Goal: Find specific page/section: Find specific page/section

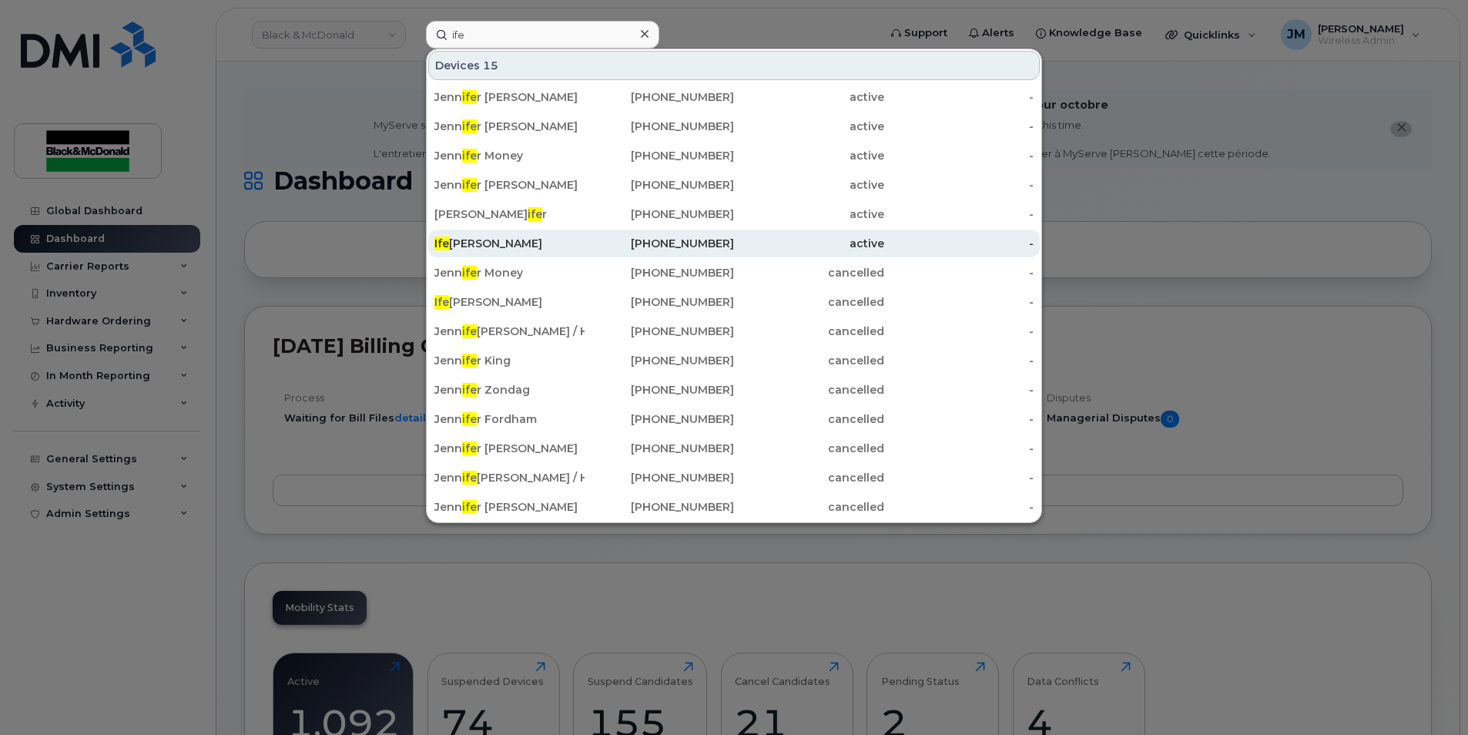
type input "ife"
click at [481, 248] on div "Ife oluwa Olufemi" at bounding box center [509, 243] width 150 height 15
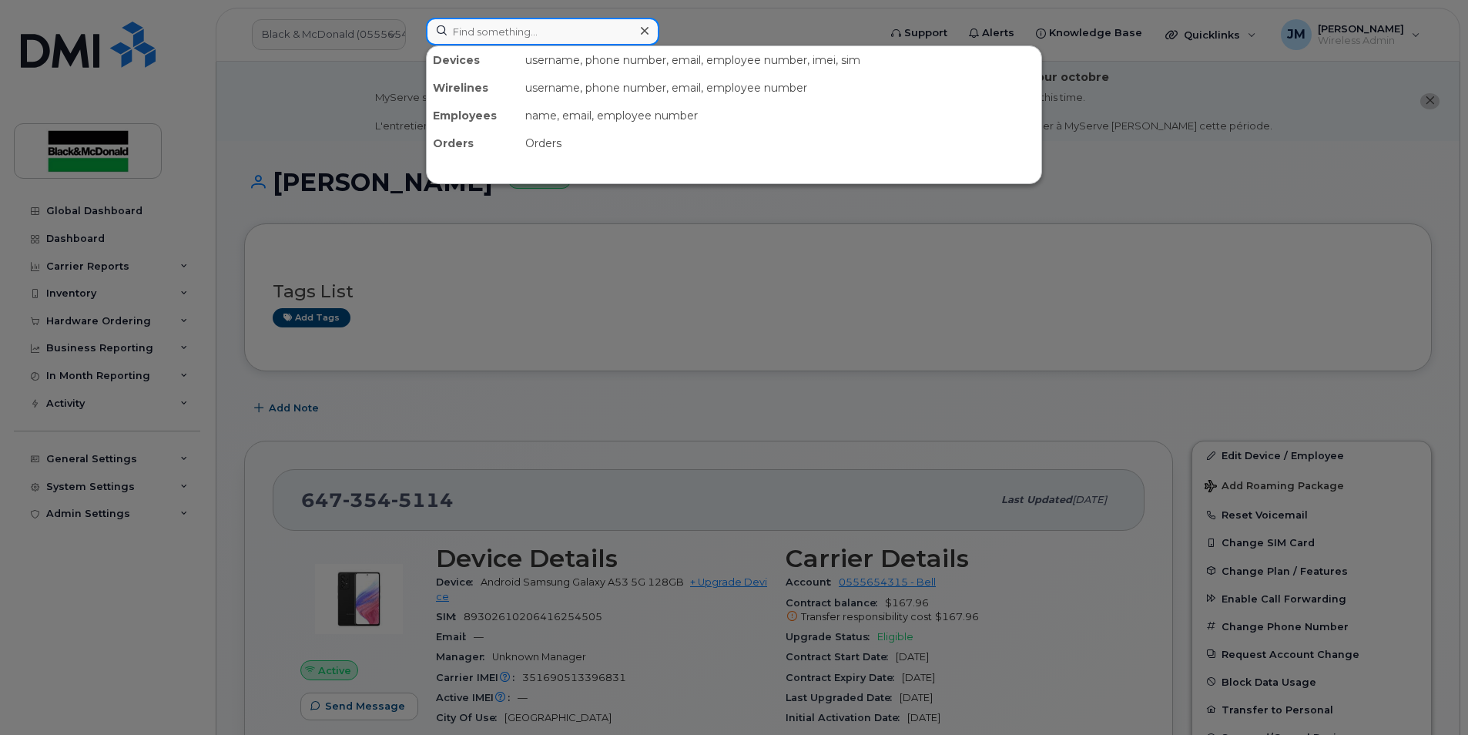
click at [499, 33] on input at bounding box center [542, 32] width 233 height 28
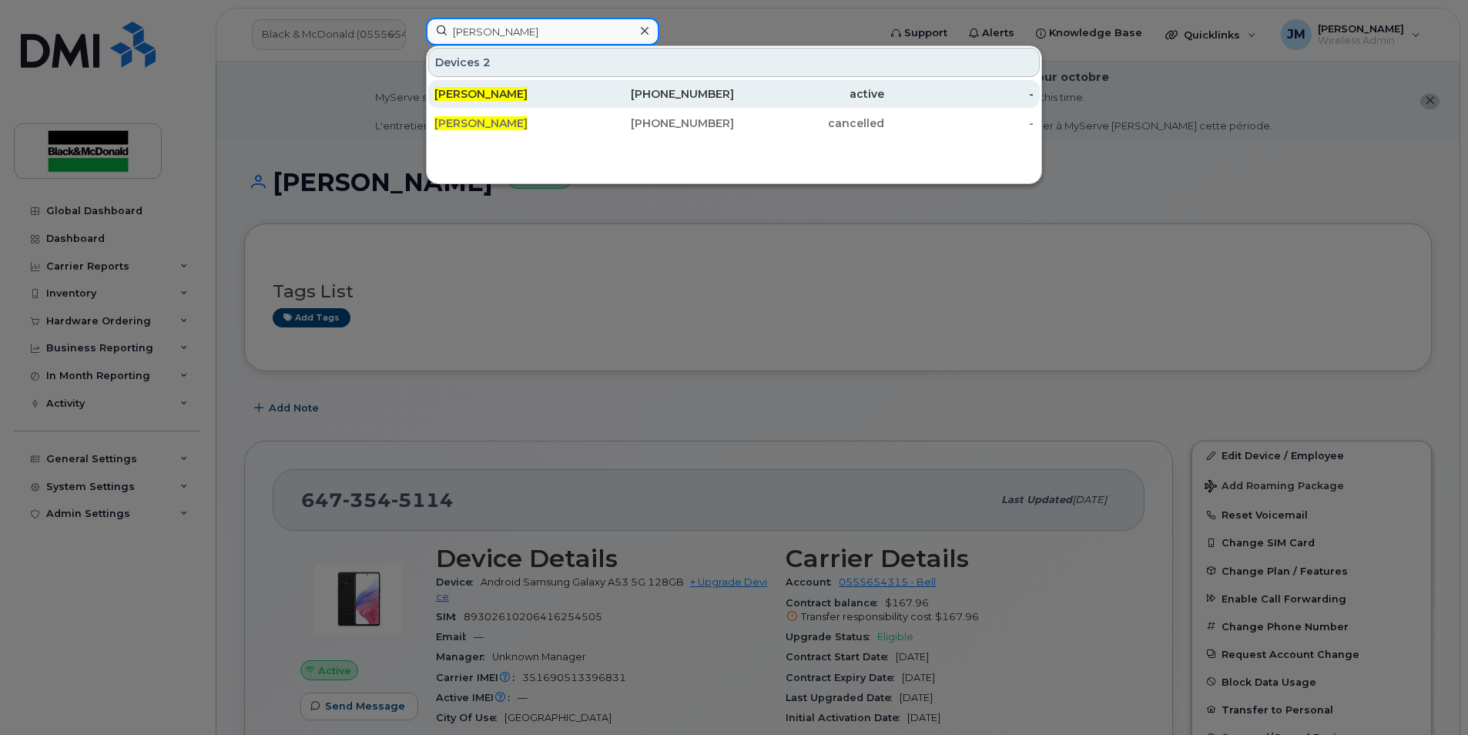
type input "[PERSON_NAME]"
click at [465, 94] on span "Ryan Wong" at bounding box center [480, 94] width 93 height 14
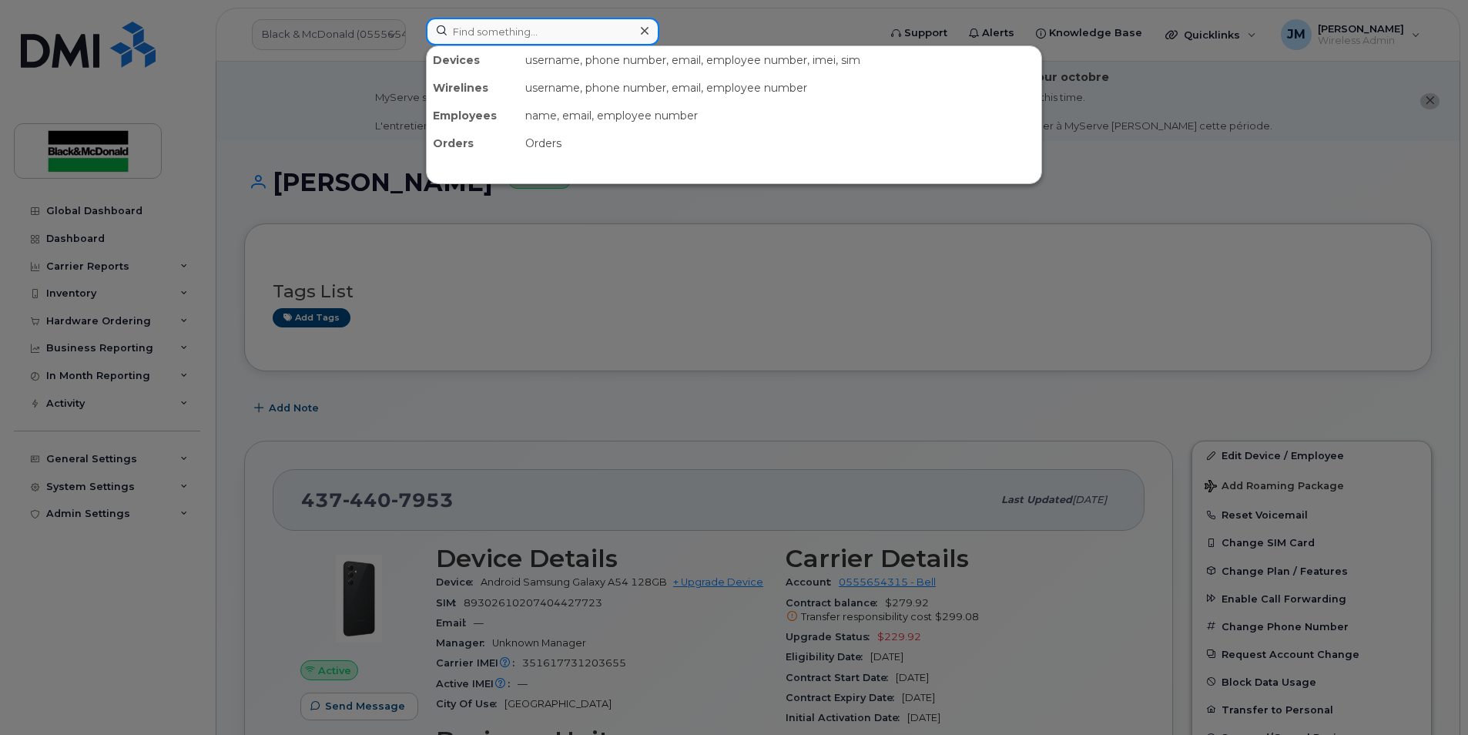
click at [495, 32] on input at bounding box center [542, 32] width 233 height 28
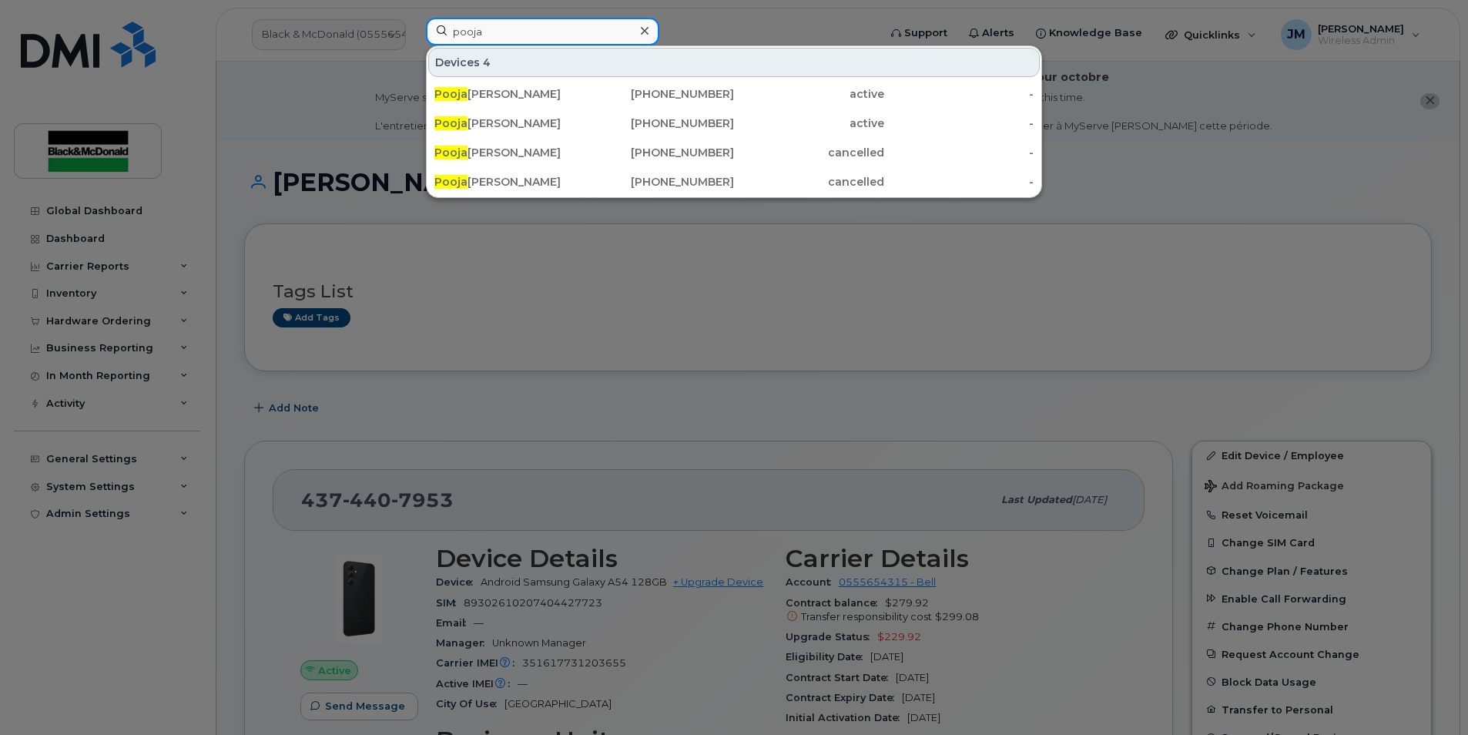
type input "pooja"
click at [320, 86] on div at bounding box center [734, 367] width 1468 height 735
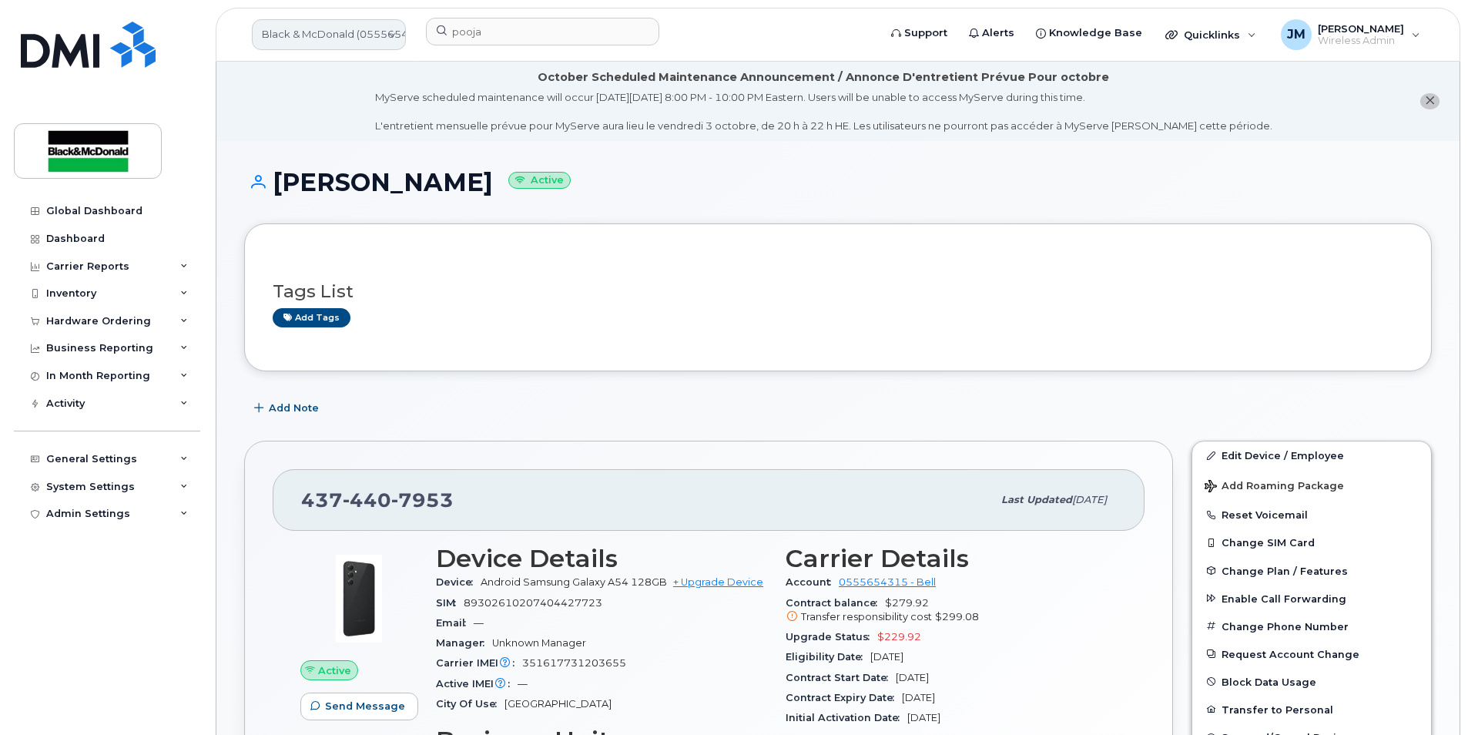
click at [389, 35] on link "Black & McDonald (0555654315)" at bounding box center [329, 34] width 154 height 31
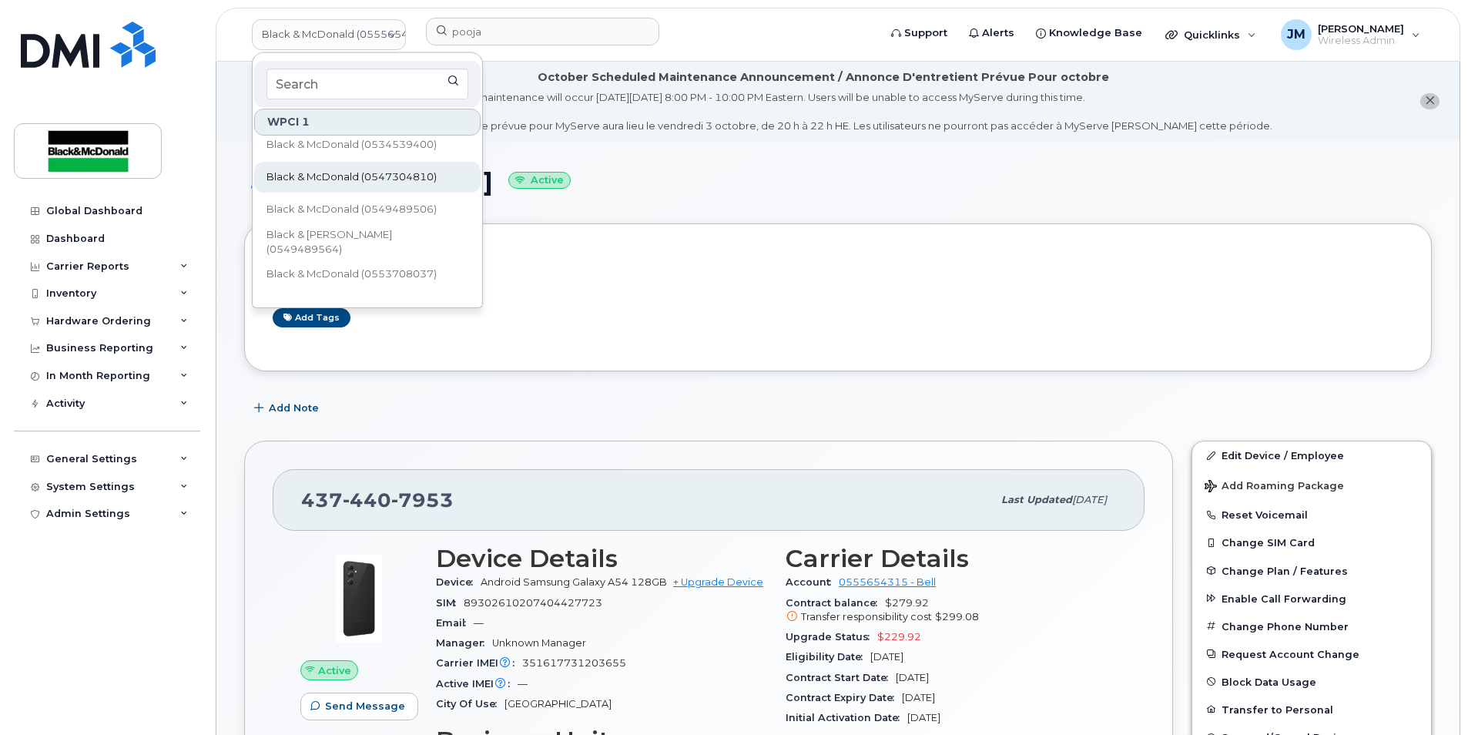
scroll to position [154, 0]
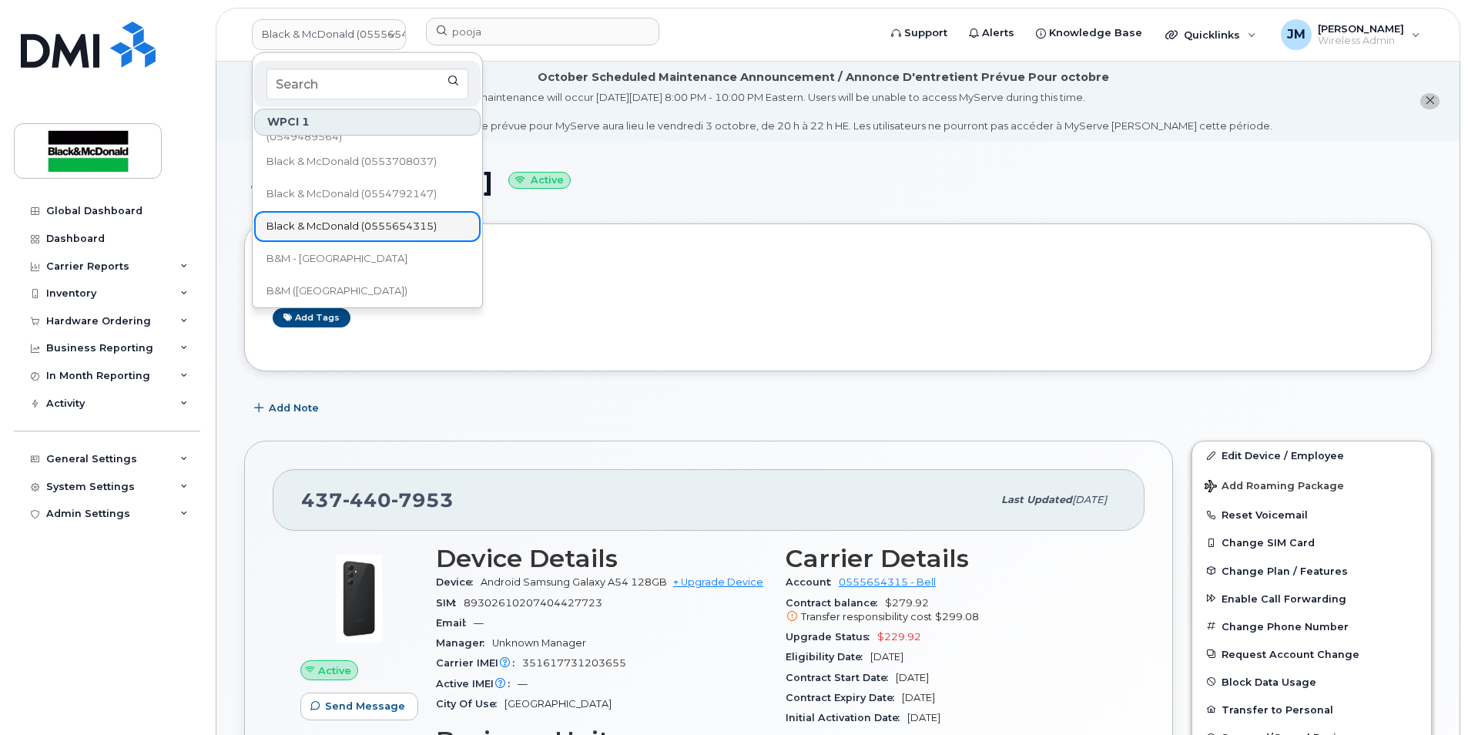
click at [414, 224] on span "Black & McDonald (0555654315)" at bounding box center [352, 226] width 170 height 15
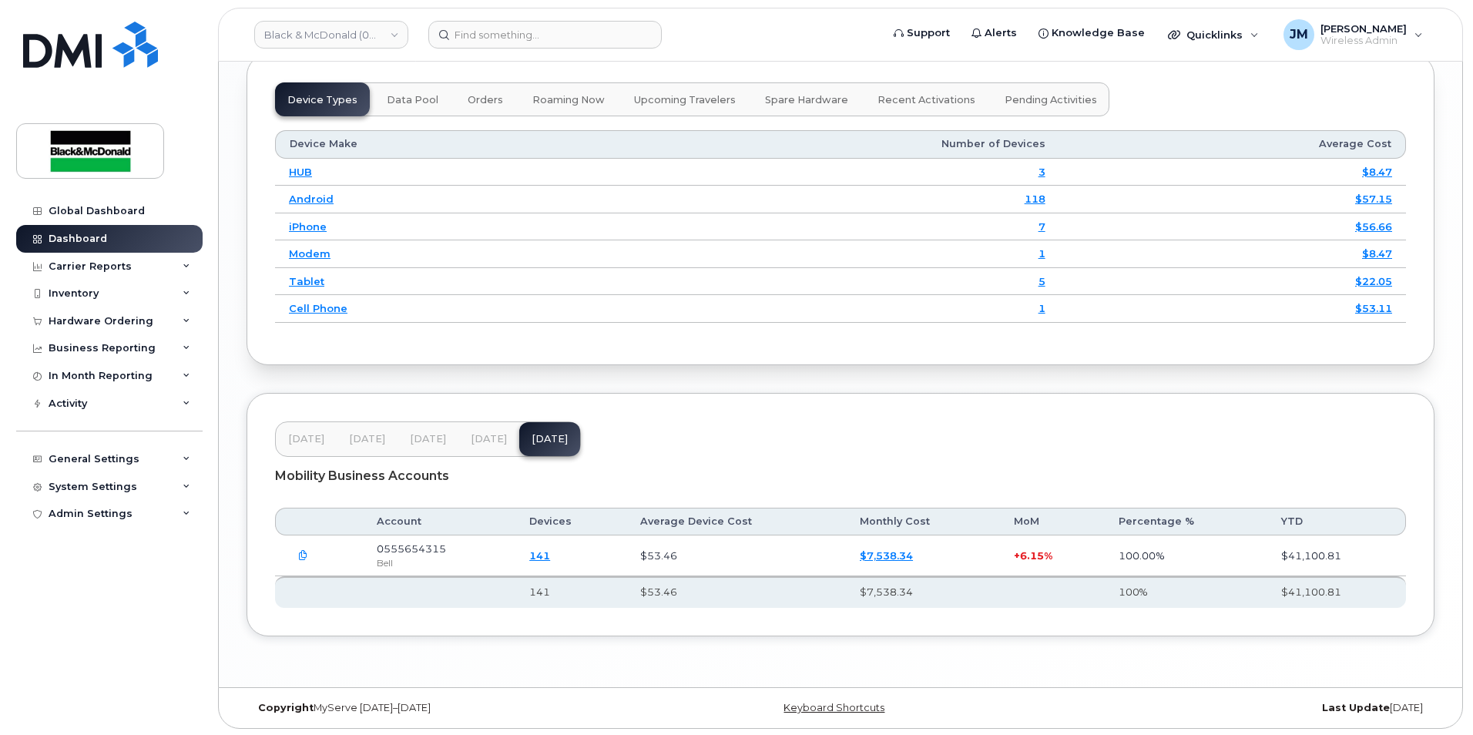
scroll to position [2019, 0]
click at [545, 553] on link "141" at bounding box center [537, 554] width 21 height 12
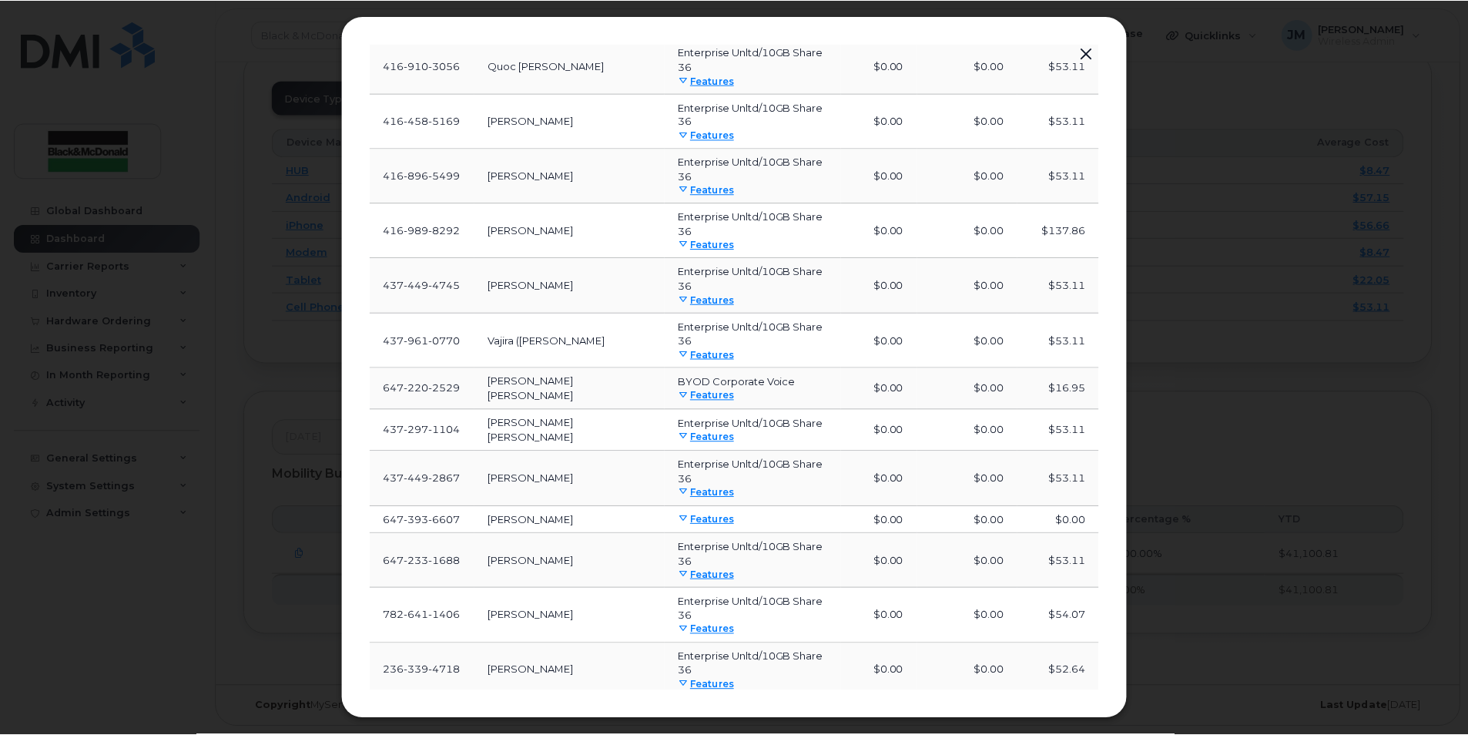
scroll to position [514, 0]
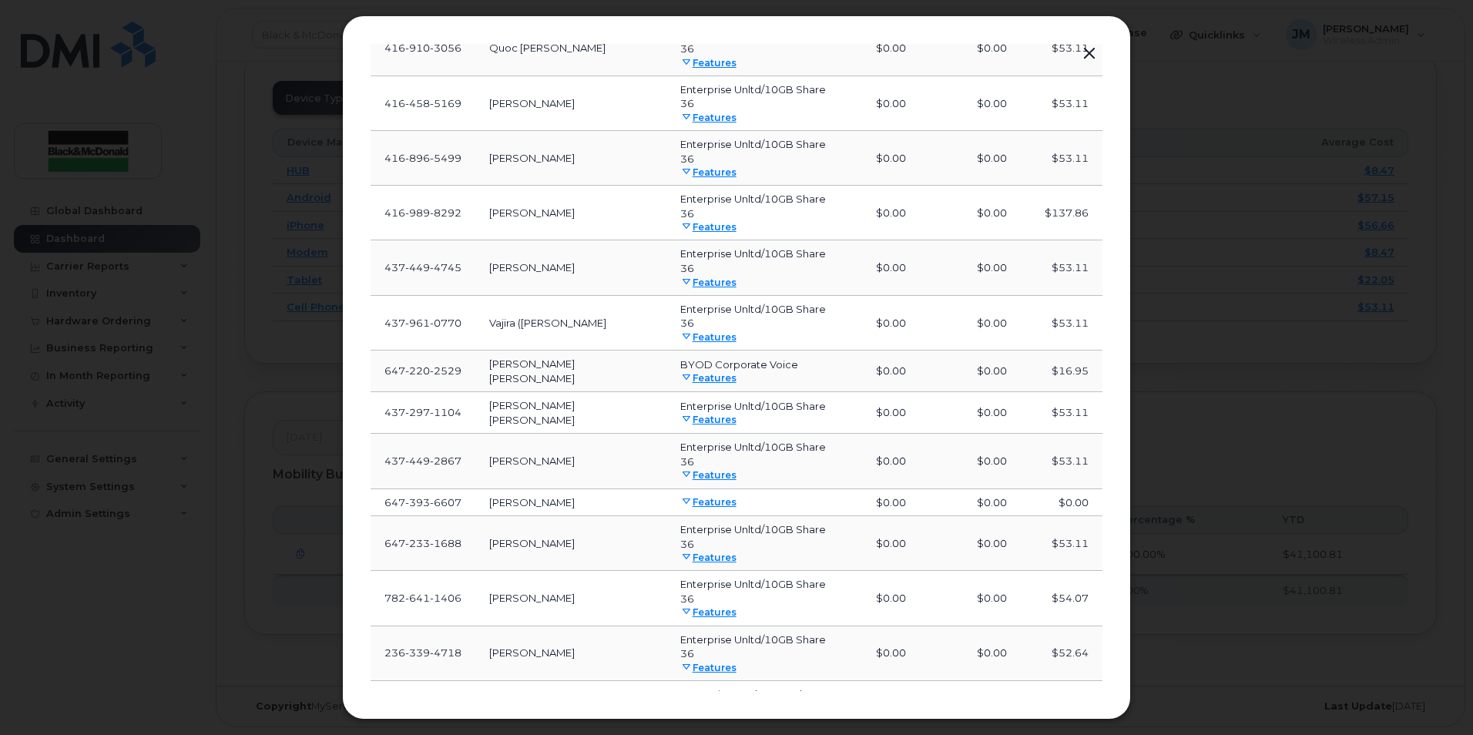
click at [1090, 54] on button "button" at bounding box center [1089, 54] width 23 height 22
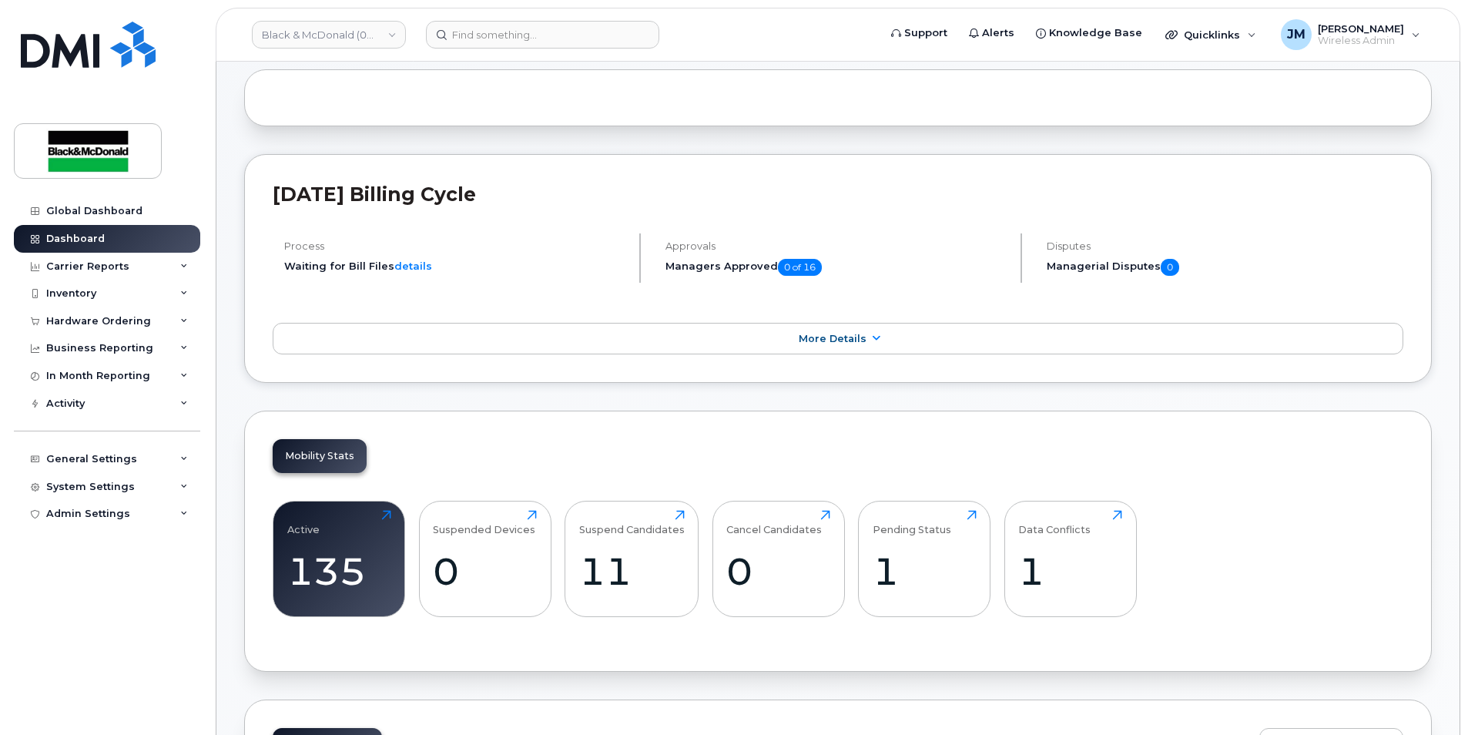
scroll to position [0, 0]
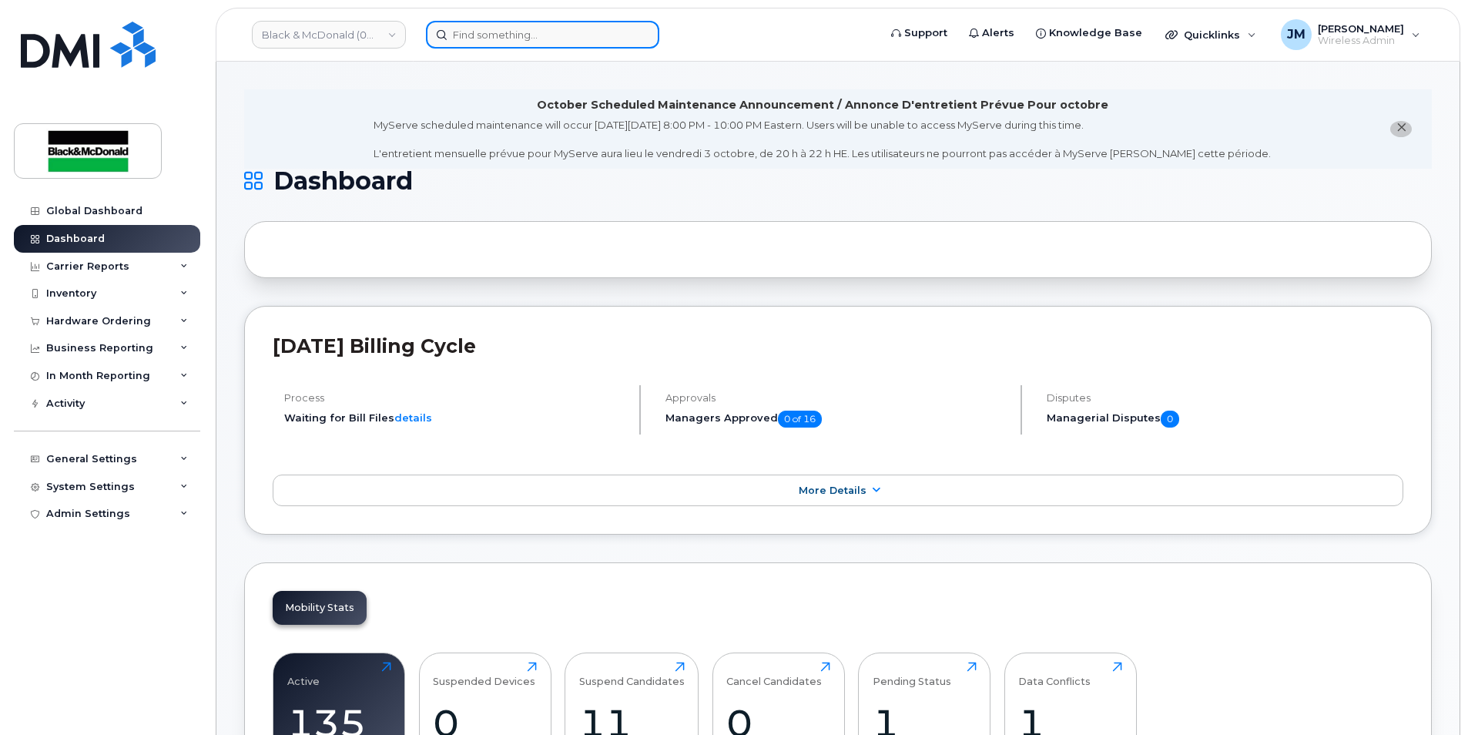
click at [484, 39] on input at bounding box center [542, 35] width 233 height 28
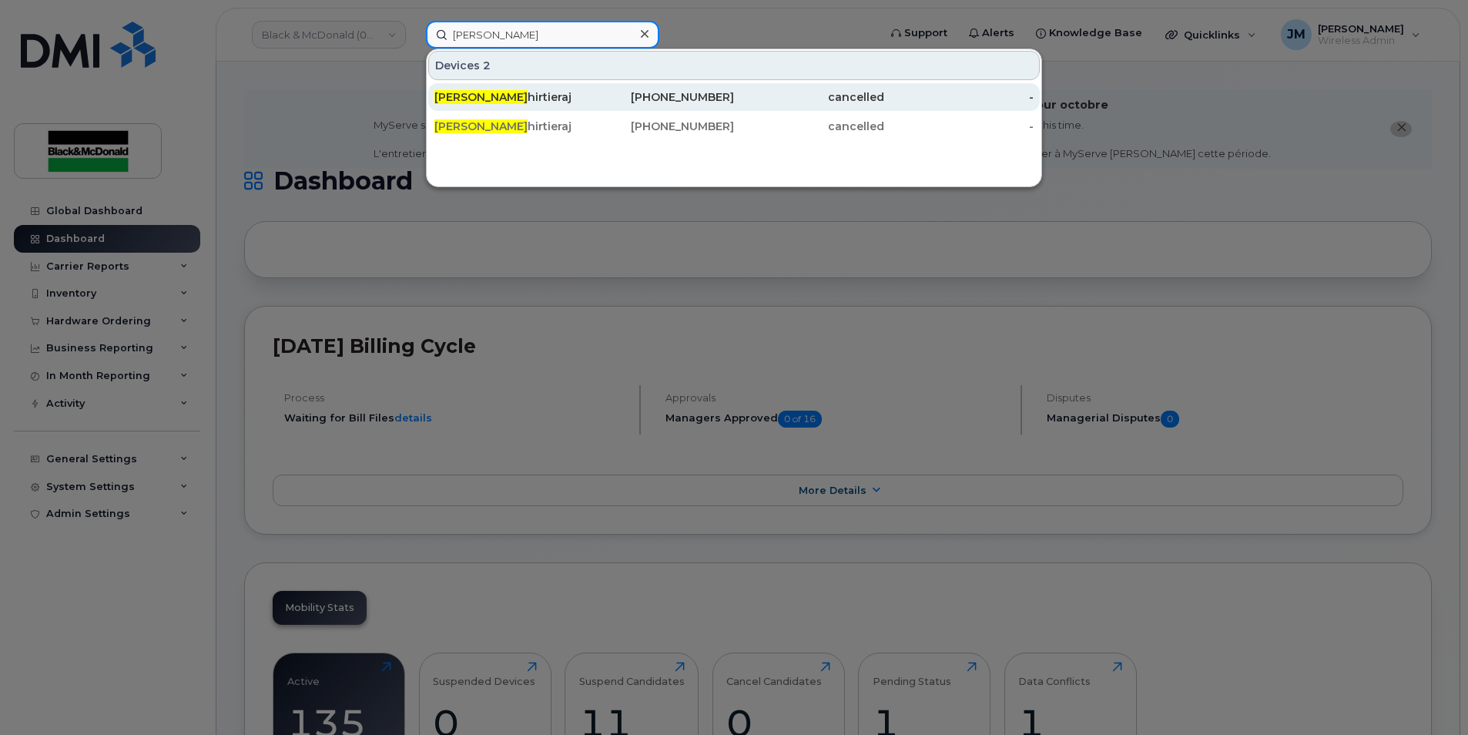
type input "[PERSON_NAME]"
click at [483, 99] on div "[PERSON_NAME]" at bounding box center [509, 96] width 150 height 15
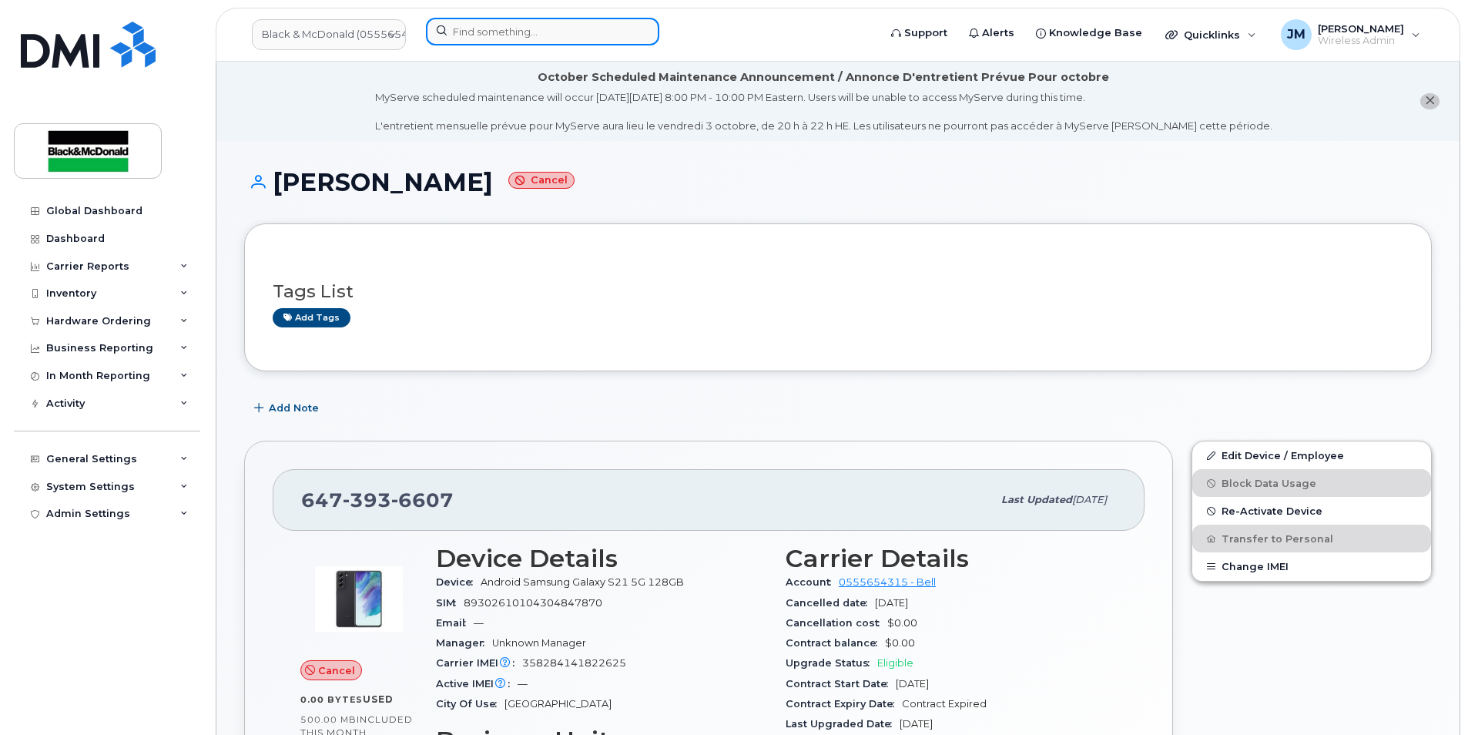
click at [481, 25] on input at bounding box center [542, 32] width 233 height 28
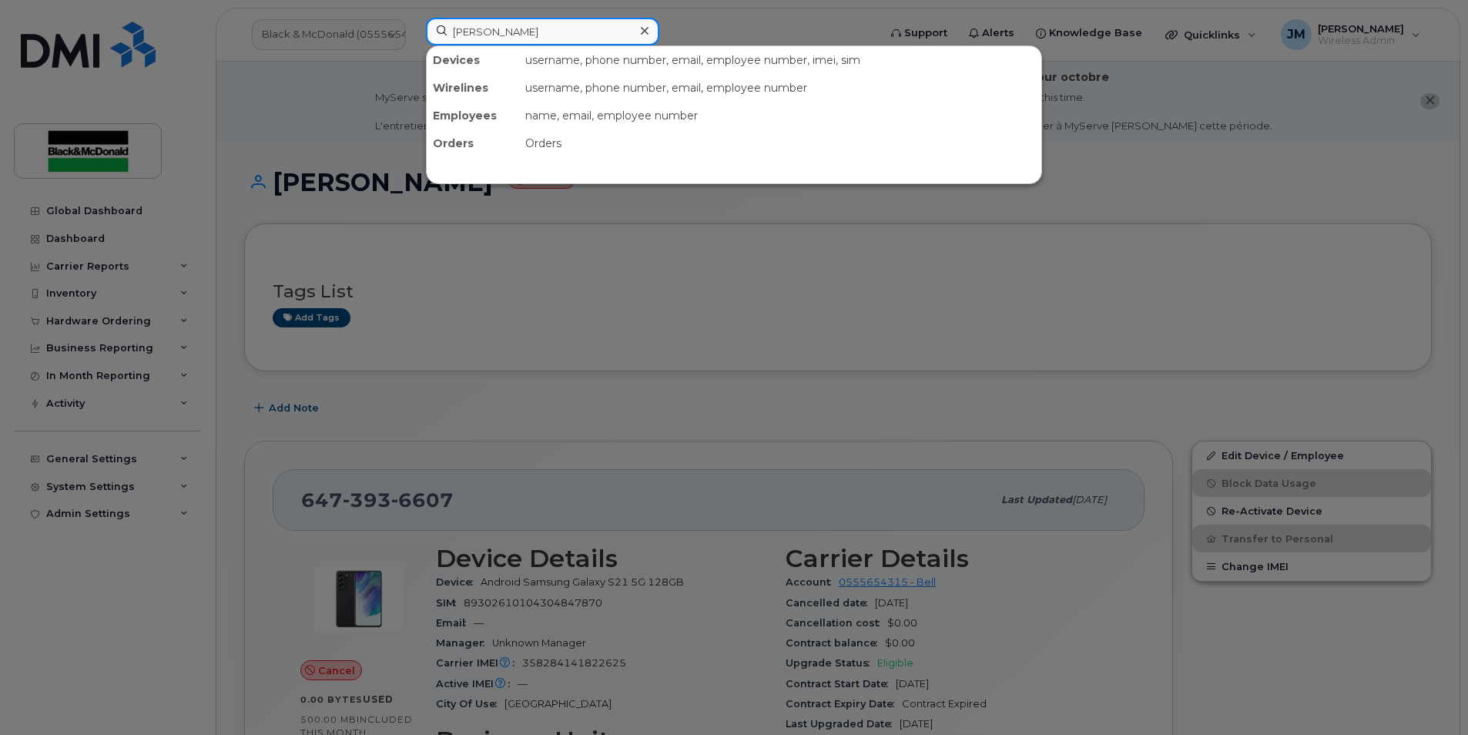
type input "[PERSON_NAME]"
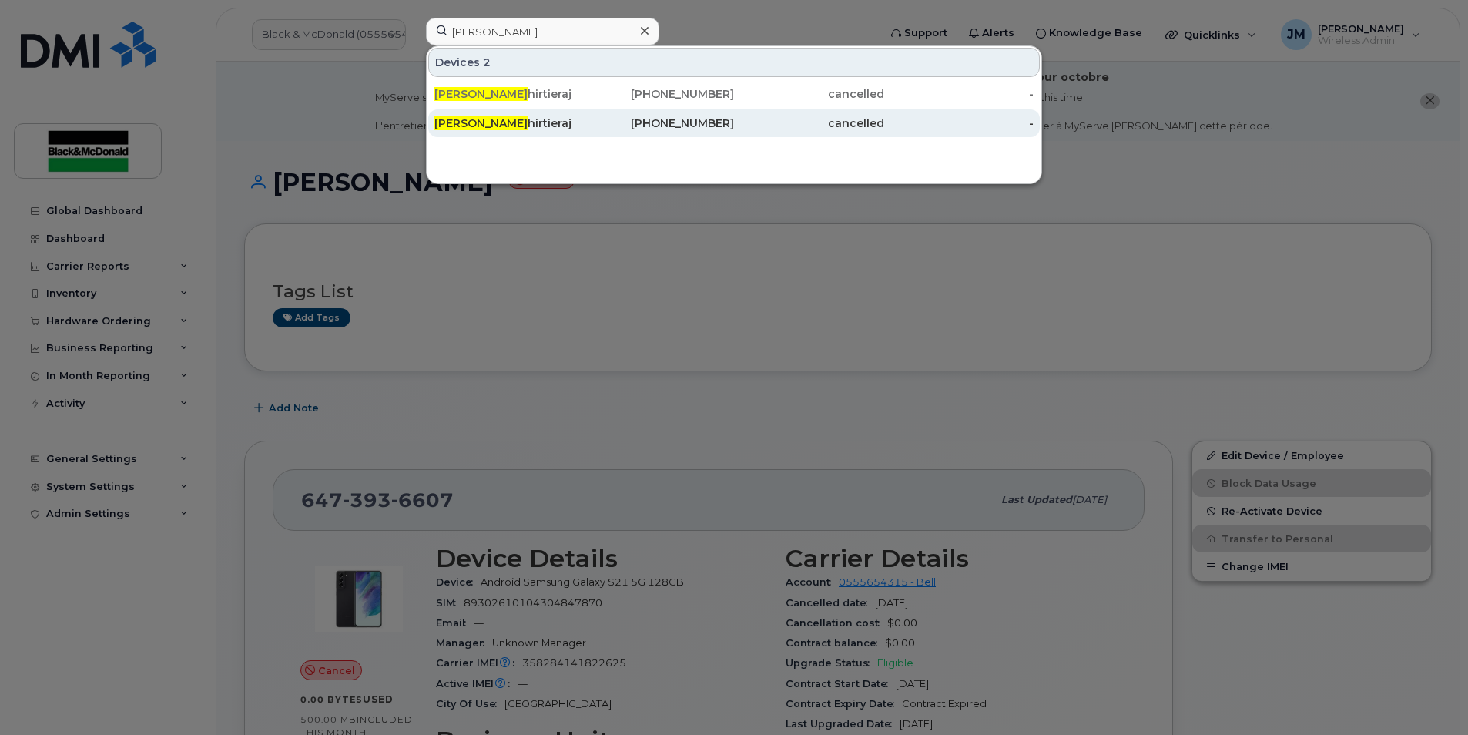
click at [501, 122] on div "[PERSON_NAME]" at bounding box center [509, 123] width 150 height 15
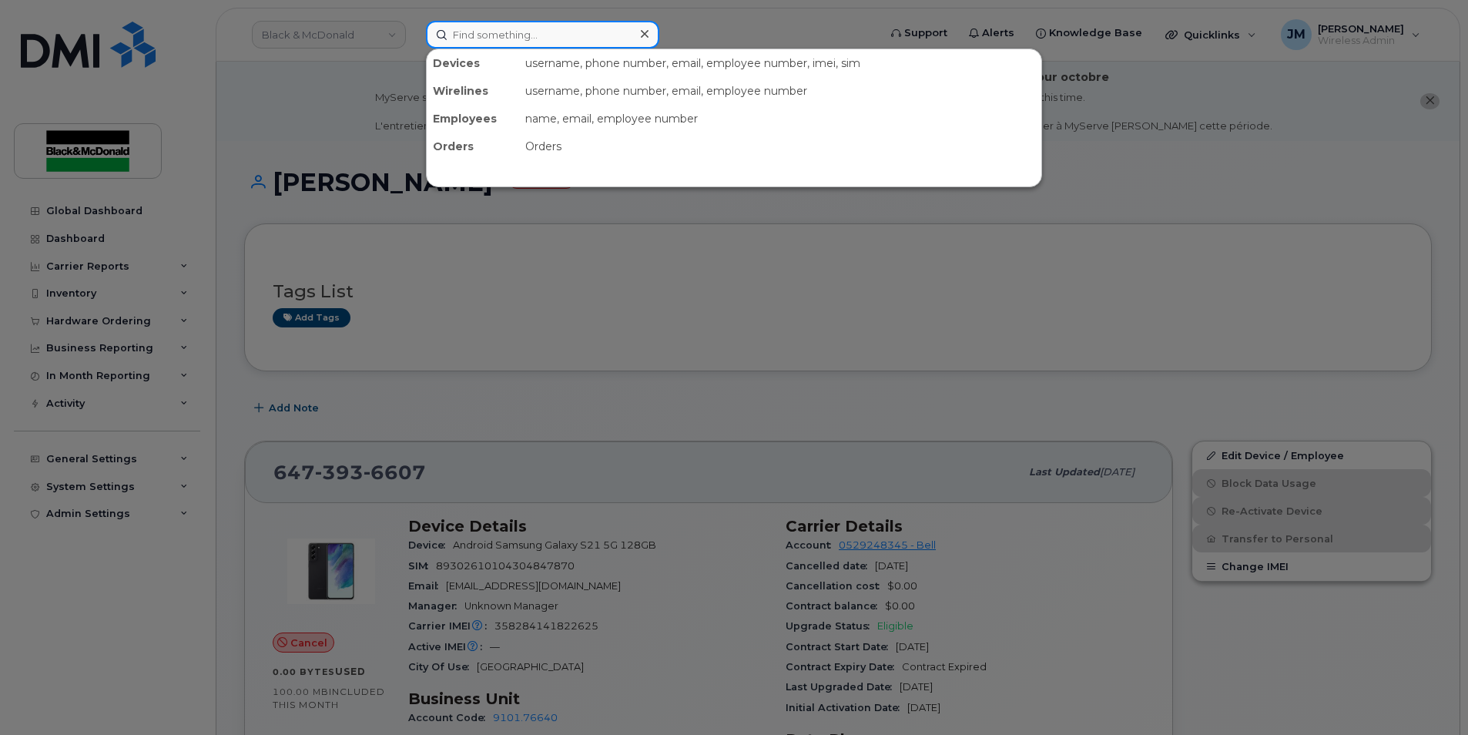
click at [525, 32] on input at bounding box center [542, 35] width 233 height 28
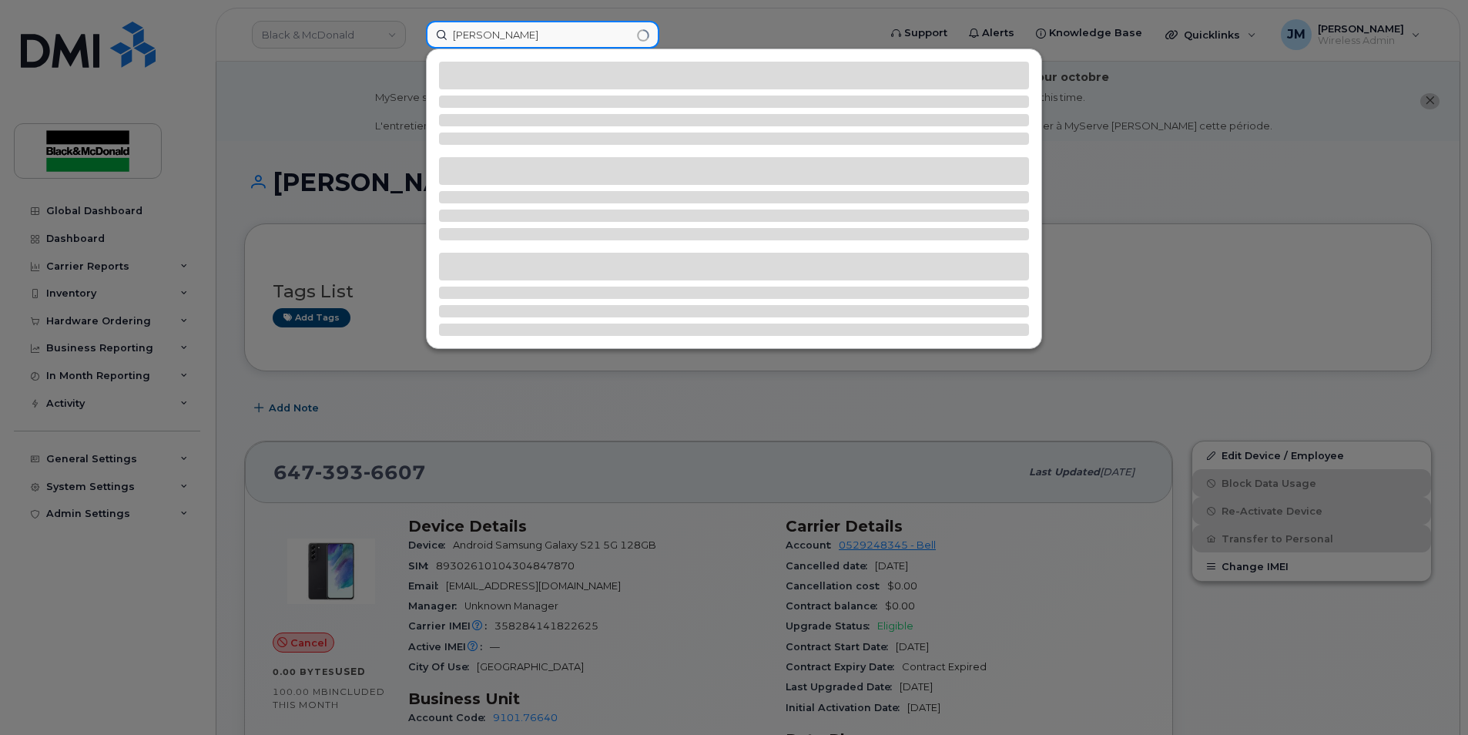
type input "[PERSON_NAME]"
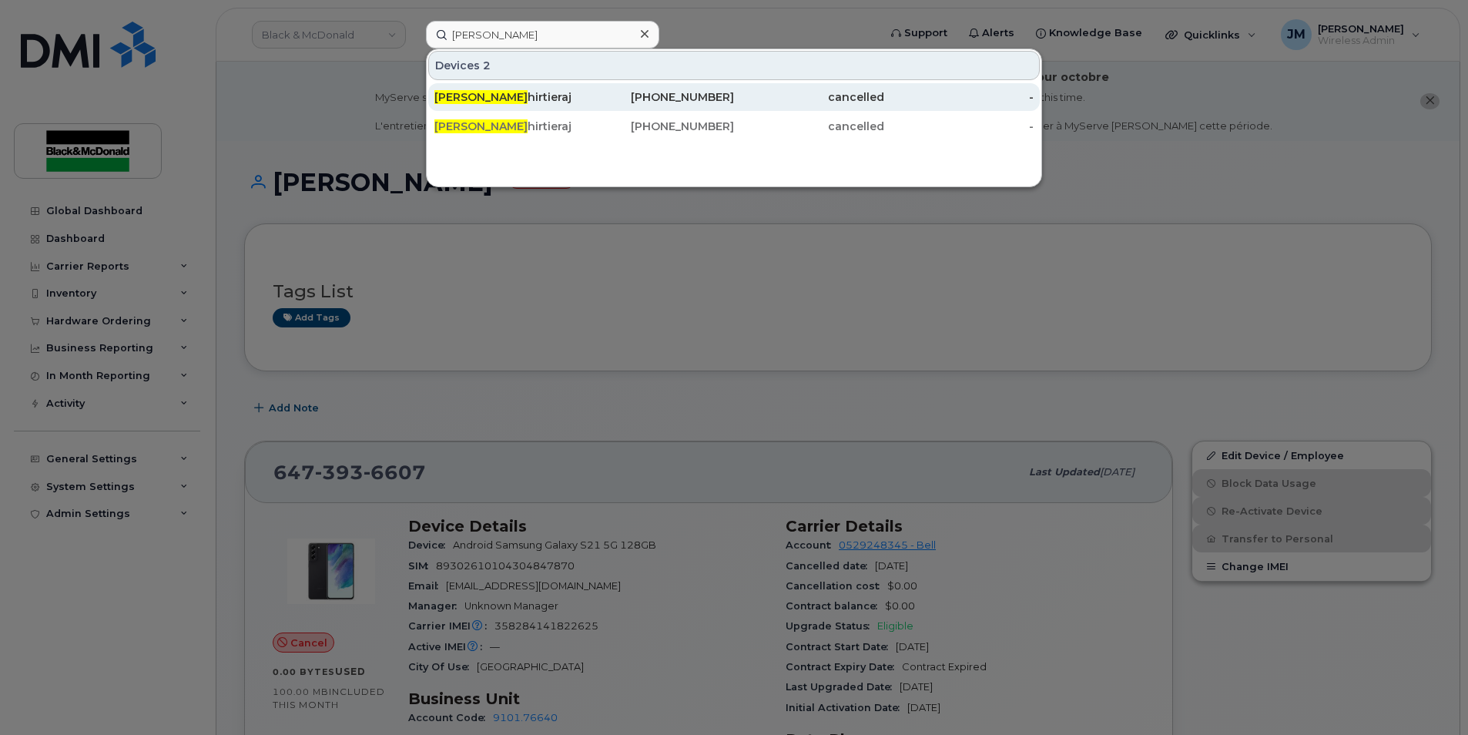
click at [481, 97] on div "[PERSON_NAME]" at bounding box center [509, 96] width 150 height 15
